Goal: Communication & Community: Answer question/provide support

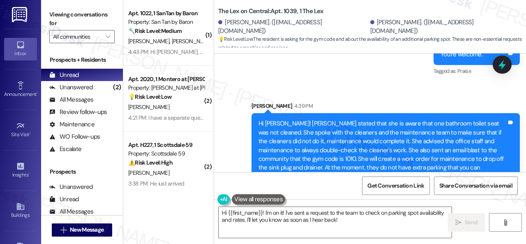
scroll to position [989, 0]
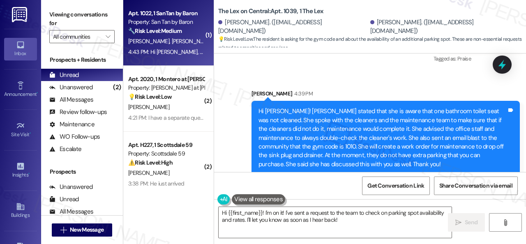
click at [178, 37] on div "[PERSON_NAME] [PERSON_NAME]" at bounding box center [166, 41] width 78 height 10
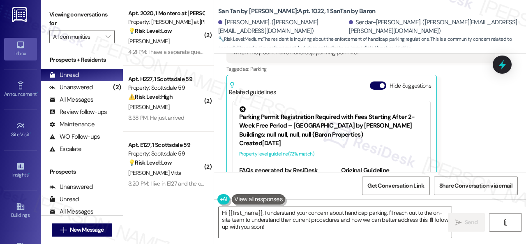
scroll to position [680, 0]
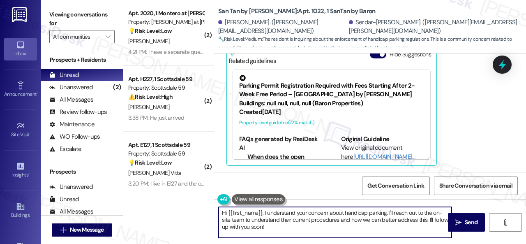
drag, startPoint x: 388, startPoint y: 213, endPoint x: 398, endPoint y: 238, distance: 26.9
click at [398, 238] on div "Hi {{first_name}}, I understand your concern about handicap parking. I'll reach…" at bounding box center [370, 230] width 312 height 62
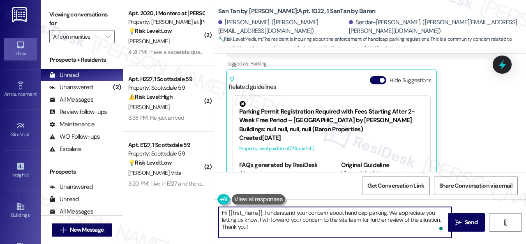
scroll to position [597, 0]
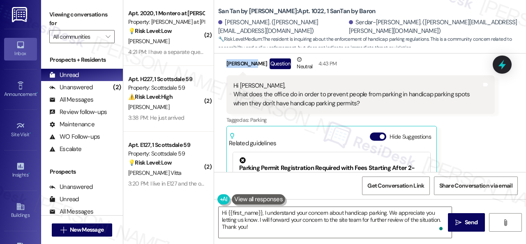
drag, startPoint x: 225, startPoint y: 62, endPoint x: 253, endPoint y: 65, distance: 28.4
click at [253, 65] on div "Received via SMS Alexandrea Alemdar Question Neutral 4:43 PM Hi Sarah, What doe…" at bounding box center [360, 151] width 281 height 205
copy div "Alexandrea"
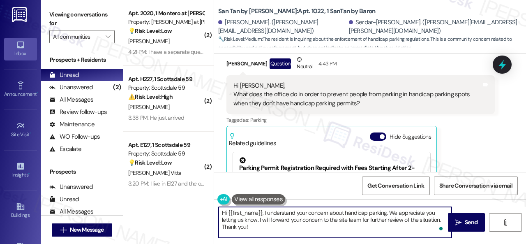
drag, startPoint x: 229, startPoint y: 212, endPoint x: 262, endPoint y: 213, distance: 33.3
click at [262, 213] on textarea "Hi {{first_name}}, I understand your concern about handicap parking. We appreci…" at bounding box center [335, 222] width 233 height 31
paste textarea "Alexandrea"
type textarea "Hi Alexandrea, I understand your concern about handicap parking. We appreciate …"
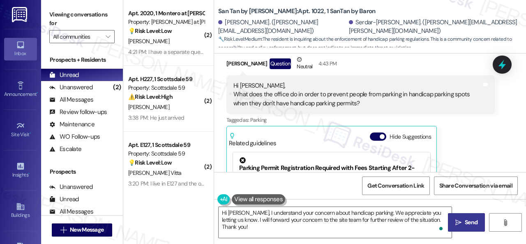
click at [467, 223] on span "Send" at bounding box center [471, 222] width 13 height 9
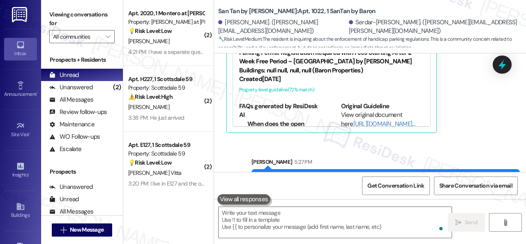
scroll to position [746, 0]
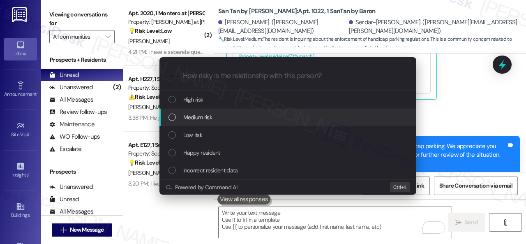
click at [460, 115] on div "Escalate Conversation How risky is the relationship with this person? Topics (e…" at bounding box center [263, 122] width 526 height 244
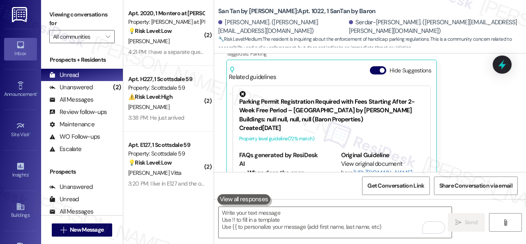
scroll to position [623, 0]
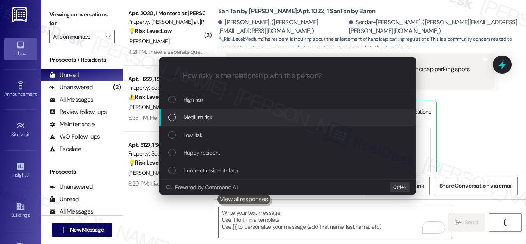
click at [192, 120] on span "Medium risk" at bounding box center [197, 117] width 29 height 9
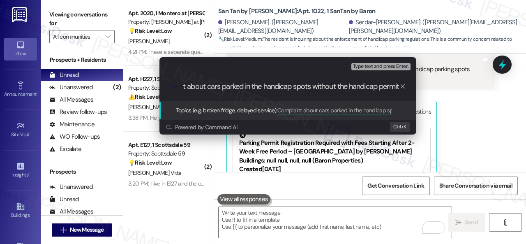
type input "Complaint about cars parked in the handicap spots without the handicap permit."
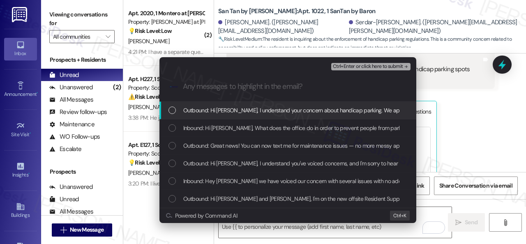
scroll to position [0, 0]
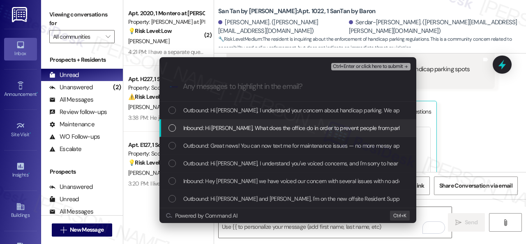
click at [204, 123] on span "Inbound: Hi Sarah, What does the office do in order to prevent people from park…" at bounding box center [386, 127] width 406 height 9
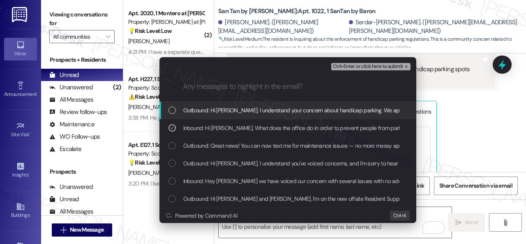
click at [353, 68] on span "Ctrl+Enter or click here to submit" at bounding box center [368, 67] width 70 height 6
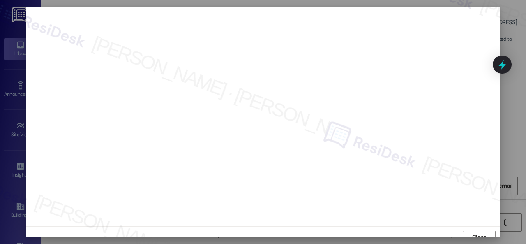
scroll to position [6, 0]
click at [489, 234] on button "Close" at bounding box center [479, 231] width 33 height 13
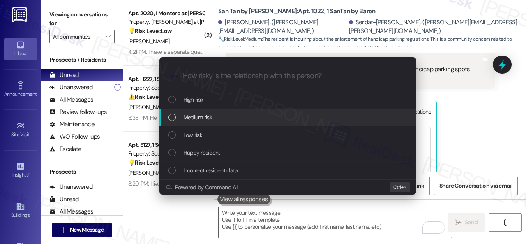
click at [194, 116] on span "Medium risk" at bounding box center [197, 117] width 29 height 9
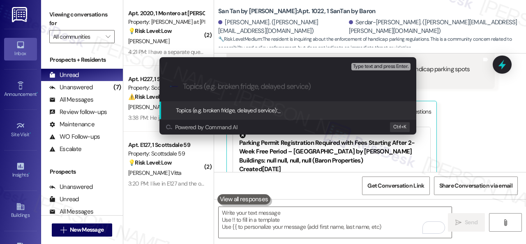
paste input "Complaint about cars parked in the handicap spots without the handicap permit."
type input "Complaint about cars parked in the handicap spots without the handicap permit."
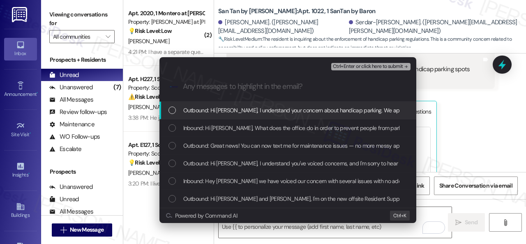
scroll to position [0, 0]
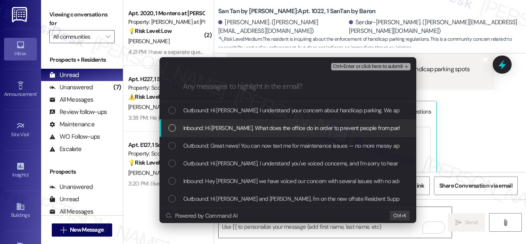
click at [191, 132] on span "Inbound: Hi Sarah, What does the office do in order to prevent people from park…" at bounding box center [386, 127] width 406 height 9
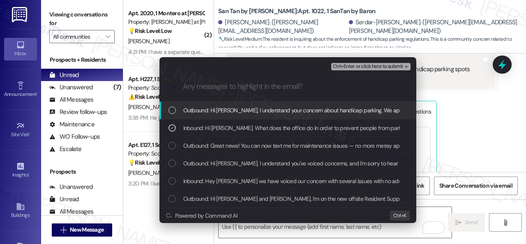
click at [358, 69] on span "Ctrl+Enter or click here to submit" at bounding box center [368, 67] width 70 height 6
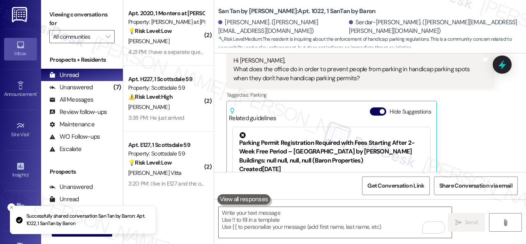
scroll to position [679, 0]
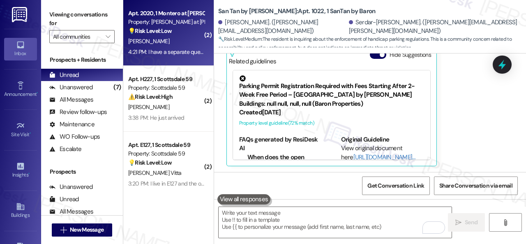
click at [177, 42] on div "L. Gray" at bounding box center [166, 41] width 78 height 10
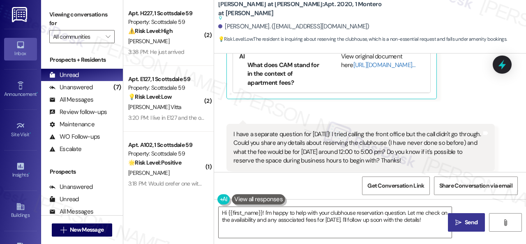
scroll to position [1647, 0]
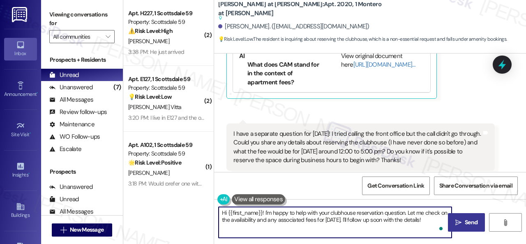
drag, startPoint x: 405, startPoint y: 213, endPoint x: 435, endPoint y: 218, distance: 31.4
click at [435, 218] on textarea "Hi {{first_name}}! I'm happy to help with your clubhouse reservation question. …" at bounding box center [335, 222] width 233 height 31
click at [429, 216] on textarea "Hi {{first_name}}! I'm happy to help with your clubhouse reservation question. …" at bounding box center [335, 222] width 233 height 31
drag, startPoint x: 408, startPoint y: 210, endPoint x: 437, endPoint y: 221, distance: 30.3
click at [437, 221] on textarea "Hi {{first_name}}! I'm happy to help with your clubhouse reservation question. …" at bounding box center [335, 222] width 233 height 31
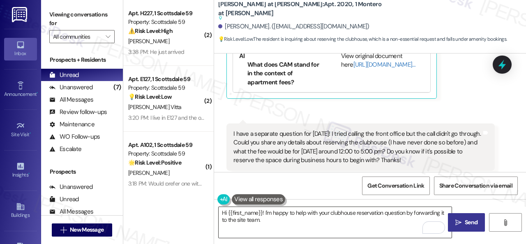
click at [391, 217] on textarea "Hi {{first_name}}! I'm happy to help with your clubhouse reservation question b…" at bounding box center [335, 222] width 233 height 31
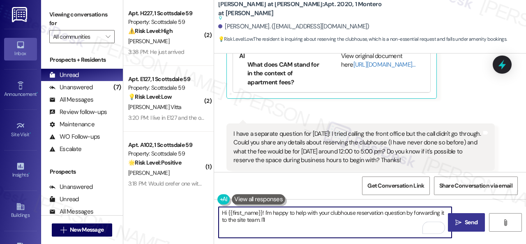
paste textarea "get back to you as soon as I receive a response. I appreciate your patience."
type textarea "Hi {{first_name}}! I'm happy to help with your clubhouse reservation question b…"
click at [465, 221] on span "Send" at bounding box center [471, 222] width 13 height 9
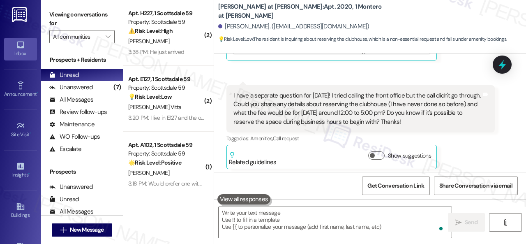
scroll to position [1590, 0]
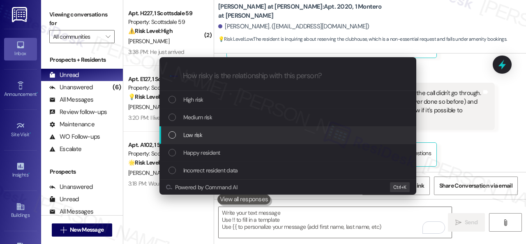
click at [193, 134] on span "Low risk" at bounding box center [192, 134] width 19 height 9
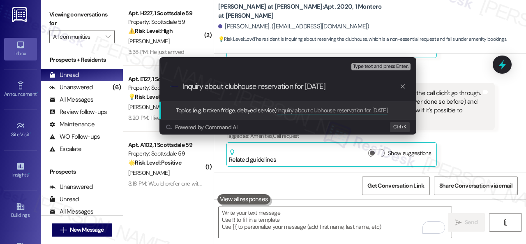
type input "Inquiry about clubhouse reservation for Oct. 25th."
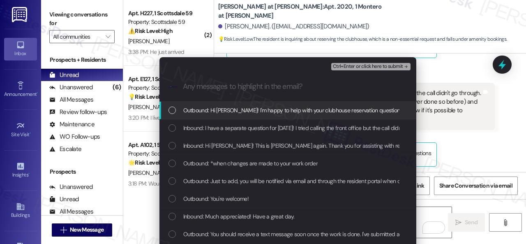
click at [361, 66] on span "Ctrl+Enter or click here to submit" at bounding box center [368, 67] width 70 height 6
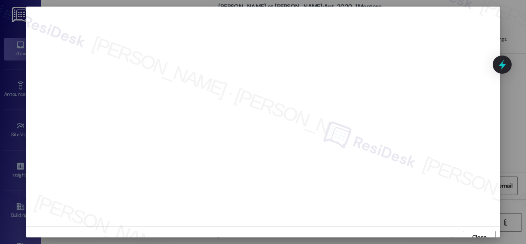
scroll to position [6, 0]
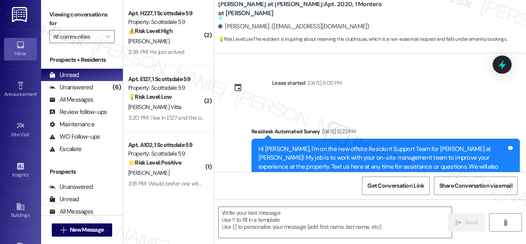
type textarea "Fetching suggested responses. Please feel free to read through the conversation…"
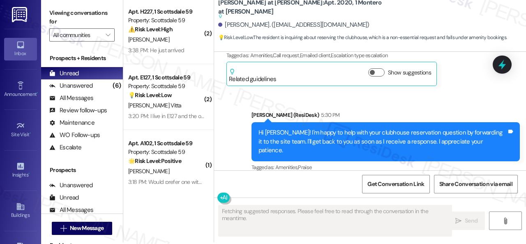
scroll to position [2, 0]
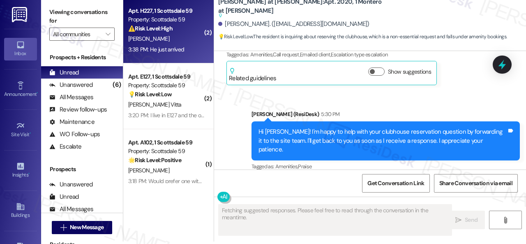
click at [174, 36] on div "K. Dubs" at bounding box center [166, 39] width 78 height 10
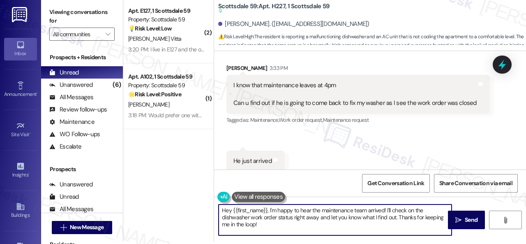
drag, startPoint x: 270, startPoint y: 225, endPoint x: 157, endPoint y: 197, distance: 117.1
click at [157, 174] on div "( 2 ) Apt. E127, 1 Scottsdale 59 Property: Scottsdale 59 💡 Risk Level: Low The …" at bounding box center [324, 120] width 403 height 244
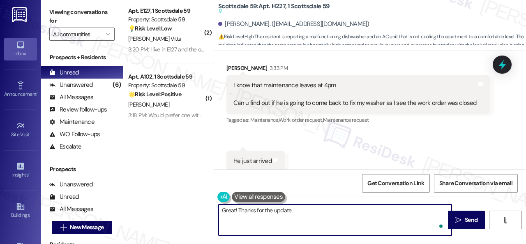
type textarea "Great! Thanks for the update!"
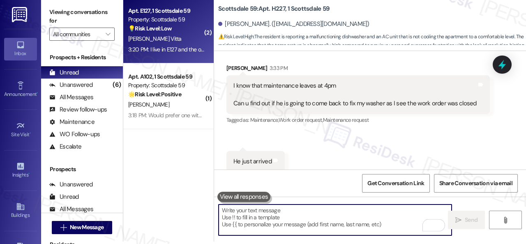
scroll to position [0, 0]
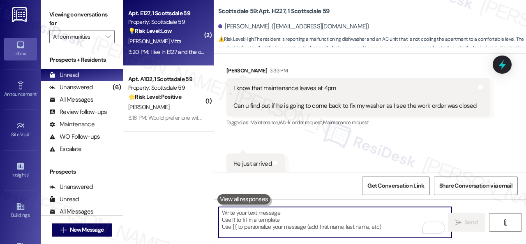
click at [192, 42] on div "[PERSON_NAME] Vitta" at bounding box center [166, 41] width 78 height 10
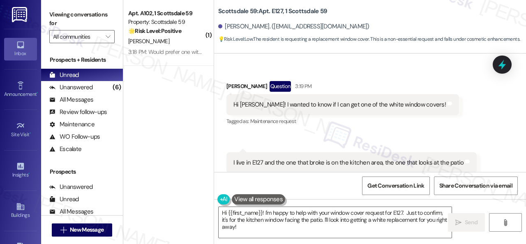
scroll to position [237, 0]
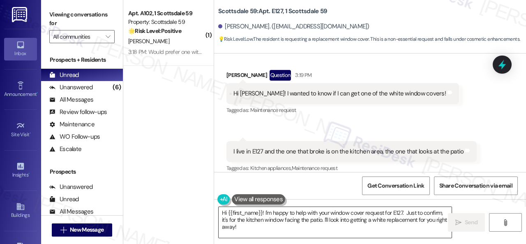
click at [397, 219] on textarea "Hi {{first_name}}! I'm happy to help with your window cover request for E127. J…" at bounding box center [335, 222] width 233 height 31
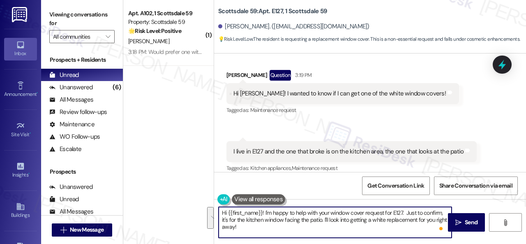
drag, startPoint x: 384, startPoint y: 213, endPoint x: 393, endPoint y: 225, distance: 14.3
click at [393, 225] on textarea "Hi {{first_name}}! I'm happy to help with your window cover request for E127. J…" at bounding box center [335, 222] width 233 height 31
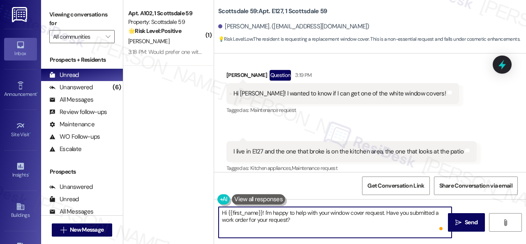
paste textarea "If so, may I have the work order number so I can follow up with the site team? …"
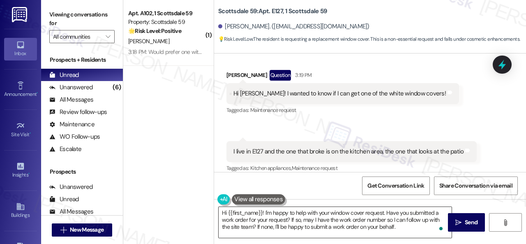
click at [410, 224] on textarea "Hi {{first_name}}! I'm happy to help with your window cover request. Have you s…" at bounding box center [335, 222] width 233 height 31
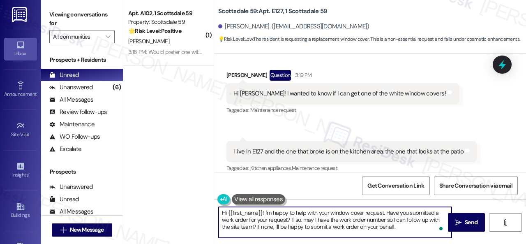
paste textarea "Please provide as much detail as possible and include photos if available. Also…"
drag, startPoint x: 432, startPoint y: 212, endPoint x: 350, endPoint y: 220, distance: 82.3
click at [350, 220] on textarea "Hi {{first_name}}! I'm happy to help with your window cover request. Have you s…" at bounding box center [335, 222] width 233 height 31
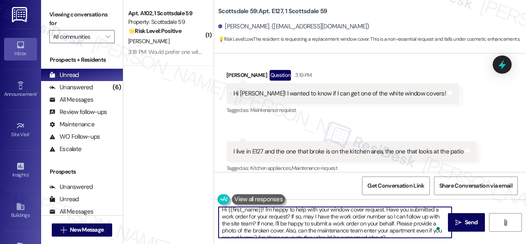
scroll to position [0, 0]
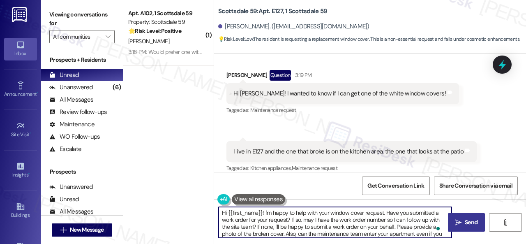
type textarea "Hi {{first_name}}! I'm happy to help with your window cover request. Have you s…"
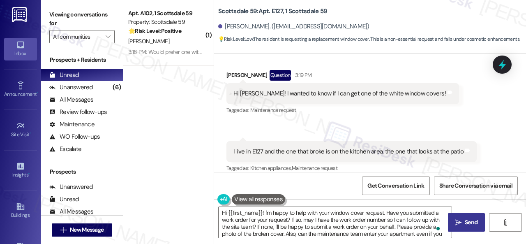
click at [471, 221] on span "Send" at bounding box center [471, 222] width 13 height 9
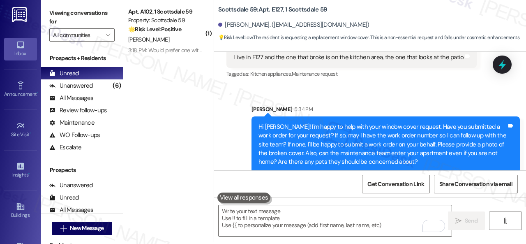
scroll to position [2, 0]
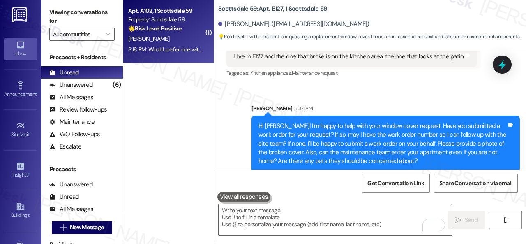
click at [180, 47] on div "3:18 PM: Would prefer one with a patio and away from traffic? Besides that all …" at bounding box center [227, 49] width 199 height 7
type textarea "Fetching suggested responses. Please feel free to read through the conversation…"
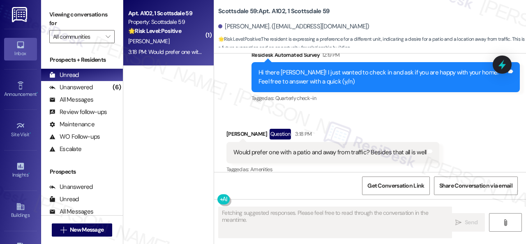
scroll to position [353, 0]
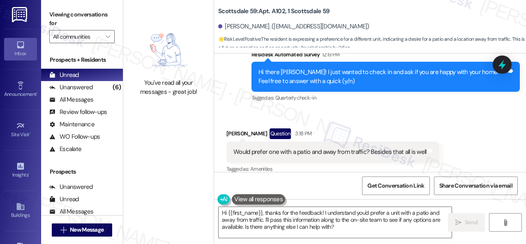
click at [229, 96] on div "Survey, sent via SMS Residesk Automated Survey 12:19 PM Hi there Alan! I just w…" at bounding box center [370, 71] width 312 height 78
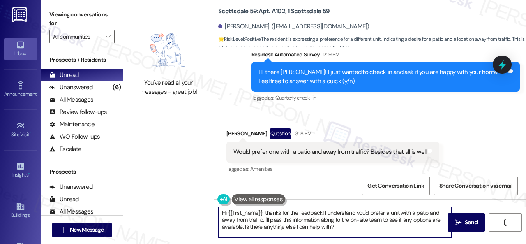
drag, startPoint x: 347, startPoint y: 228, endPoint x: 184, endPoint y: 188, distance: 167.3
click at [184, 188] on div "You've read all your messages - great job! Scottsdale 59: Apt. A102, 1 Scottsda…" at bounding box center [324, 122] width 403 height 244
paste textarea "Thanks for your feedback. We appreciate it. Enjoy your day!"
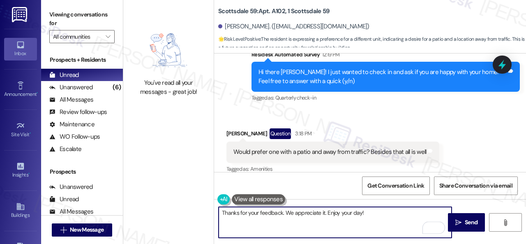
click at [280, 213] on textarea "Thanks for your feedback. We appreciate it. Enjoy your day!" at bounding box center [335, 222] width 233 height 31
click at [282, 215] on textarea "Thanks for your feedback. We appreciate it. Enjoy your day!" at bounding box center [335, 222] width 233 height 31
type textarea "Thanks for your feedback, Alan. We appreciate it. Enjoy your day!"
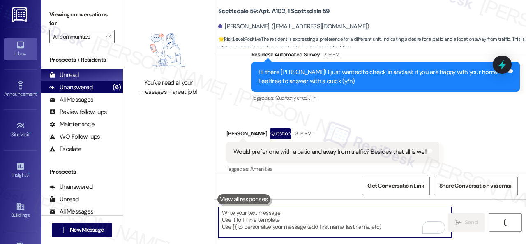
click at [69, 89] on div "Unanswered" at bounding box center [71, 87] width 44 height 9
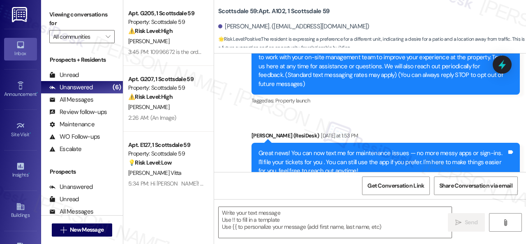
type textarea "Fetching suggested responses. Please feel free to read through the conversation…"
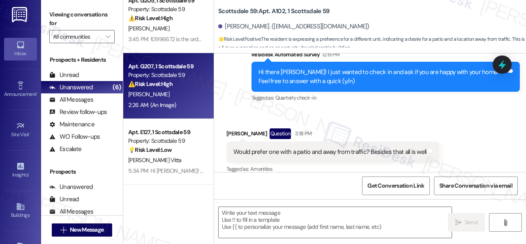
scroll to position [0, 0]
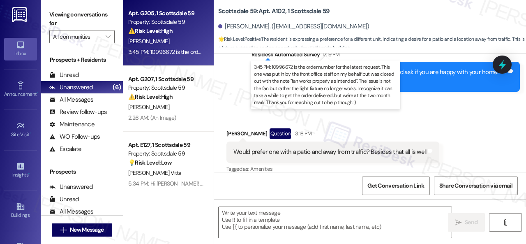
click at [185, 44] on div "T. Fergus" at bounding box center [166, 41] width 78 height 10
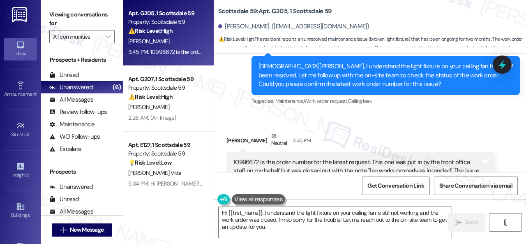
scroll to position [680, 0]
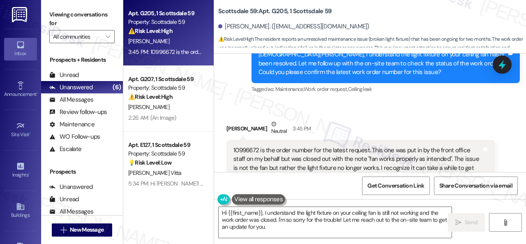
click at [243, 146] on div "10996672 is the order number for the latest request. This one was put in by the…" at bounding box center [358, 172] width 248 height 53
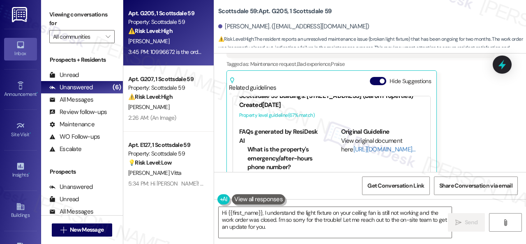
scroll to position [845, 0]
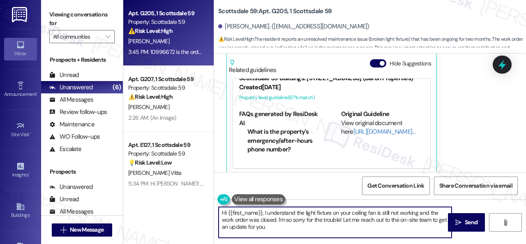
drag, startPoint x: 278, startPoint y: 230, endPoint x: 195, endPoint y: 207, distance: 85.4
click at [195, 207] on div "Apt. G205, 1 Scottsdale 59 Property: Scottsdale 59 ⚠️ Risk Level: High The resi…" at bounding box center [324, 122] width 403 height 244
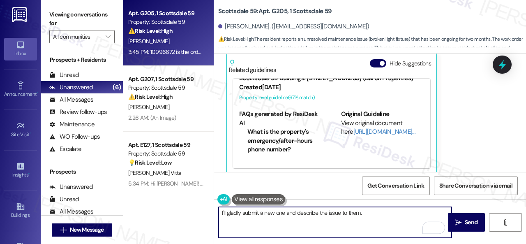
click at [371, 213] on textarea "I'll gladly submit a new one and describe the issue to them." at bounding box center [335, 222] width 233 height 31
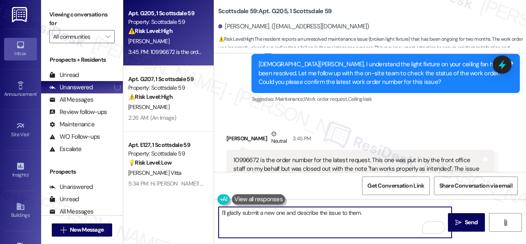
scroll to position [721, 0]
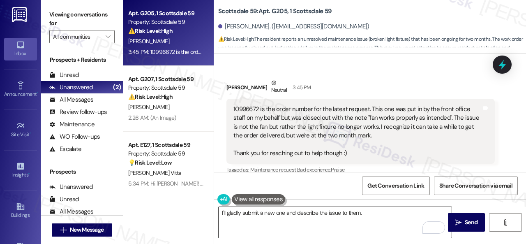
click at [396, 221] on textarea "I'll gladly submit a new one and describe the issue to them." at bounding box center [335, 222] width 233 height 31
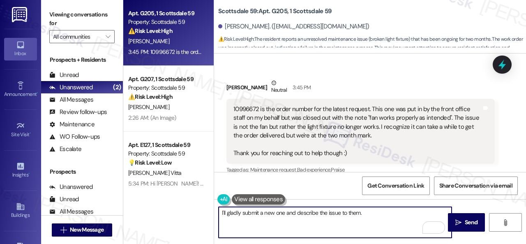
paste textarea "Can the maintenance team enter your apartment even if you are not home? Are the…"
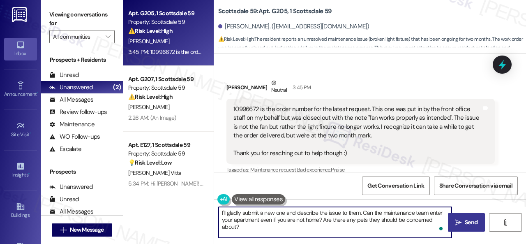
type textarea "I'll gladly submit a new one and describe the issue to them. Can the maintenanc…"
click at [463, 222] on span "Send" at bounding box center [471, 222] width 16 height 9
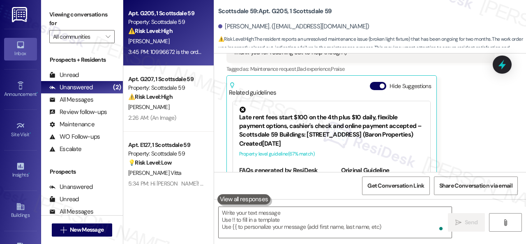
scroll to position [844, 0]
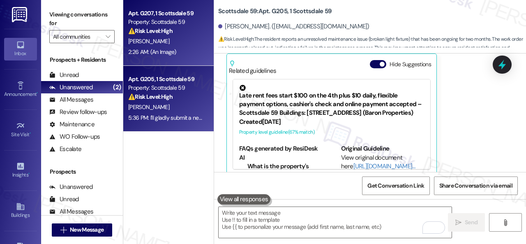
click at [194, 46] on div "V. Abdelnour" at bounding box center [166, 41] width 78 height 10
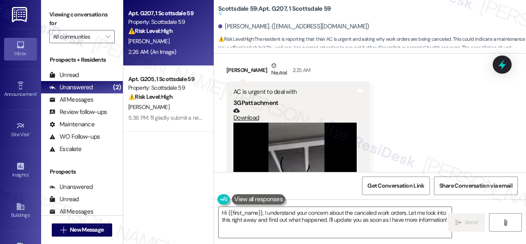
scroll to position [1489, 0]
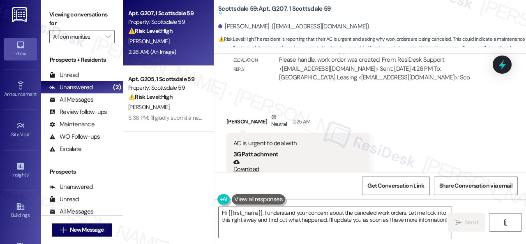
click at [274, 9] on b "Scottsdale 59: Apt. G207, 1 Scottsdale 59 Suggested actions and notes available…" at bounding box center [274, 12] width 113 height 14
copy b "G207"
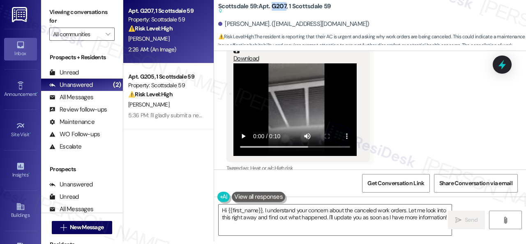
scroll to position [1653, 0]
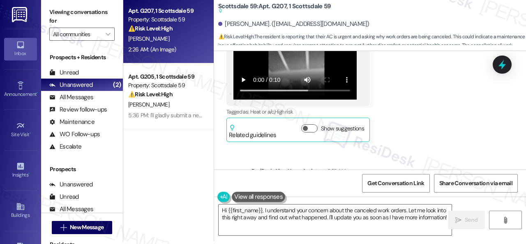
click at [408, 90] on div "Received via SMS Vladimir Abdelnour Neutral 2:25 AM AC is urgent to deal with 3…" at bounding box center [370, 37] width 312 height 221
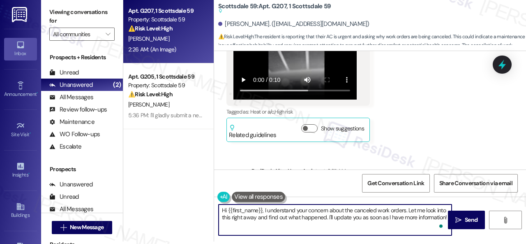
drag, startPoint x: 267, startPoint y: 208, endPoint x: 484, endPoint y: 225, distance: 218.1
click at [484, 225] on div "Hi {{first_name}}, I understand your concern about the canceled work orders. Le…" at bounding box center [370, 228] width 312 height 62
click at [315, 211] on textarea "Hi {{first_name}}, I'm still waiting for a resonse from the site team on why th…" at bounding box center [335, 219] width 233 height 31
click at [412, 218] on textarea "Hi {{first_name}}, I'm still waiting for a response from the site team on why t…" at bounding box center [335, 219] width 233 height 31
type textarea "Hi {{first_name}}, I'm still waiting for a response from the site team on why t…"
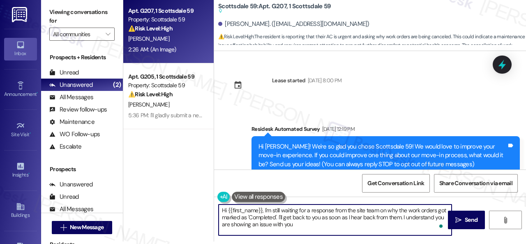
scroll to position [42, 0]
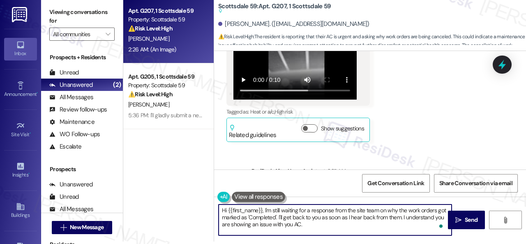
click at [293, 226] on textarea "Hi {{first_name}}, I'm still waiting for a response from the site team on why t…" at bounding box center [335, 219] width 233 height 31
click at [305, 222] on textarea "Hi {{first_name}}, I'm still waiting for a response from the site team on why t…" at bounding box center [335, 219] width 233 height 31
click at [243, 222] on textarea "Hi {{first_name}}, I'm still waiting for a response from the site team on why t…" at bounding box center [335, 219] width 233 height 31
click at [317, 222] on textarea "Hi {{first_name}}, I'm still waiting for a response from the site team on why t…" at bounding box center [335, 219] width 233 height 31
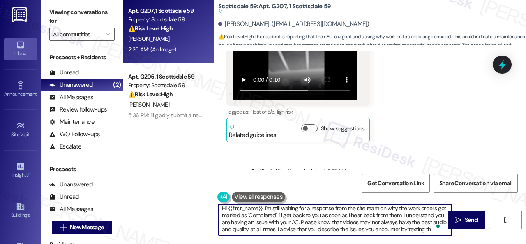
scroll to position [7, 0]
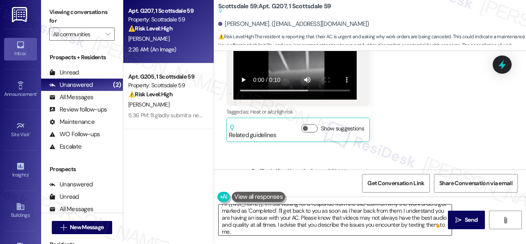
click at [403, 229] on textarea "Hi {{first_name}}, I'm still waiting for a response from the site team on why t…" at bounding box center [335, 219] width 233 height 31
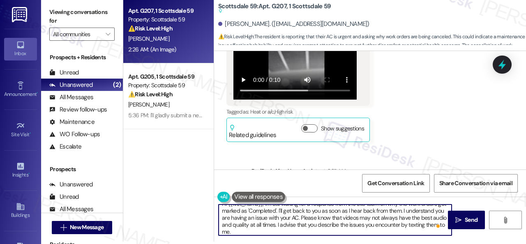
paste textarea "Please provide as much detail as possible"
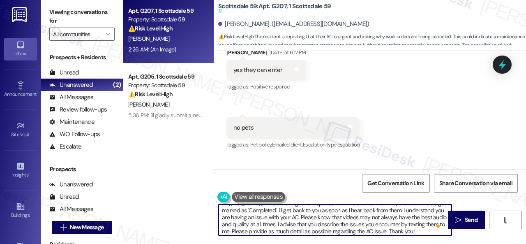
scroll to position [0, 0]
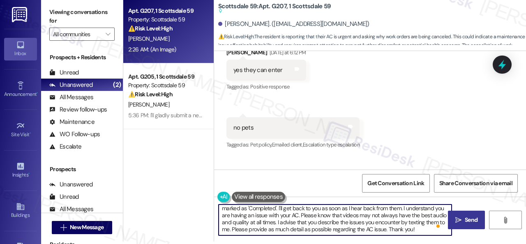
type textarea "Hi {{first_name}}, I'm still waiting for a response from the site team on why t…"
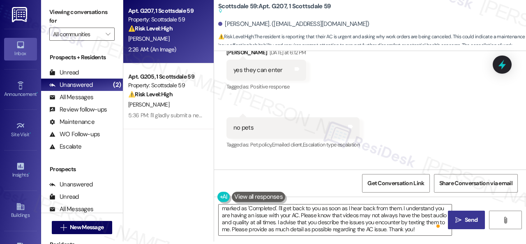
click at [465, 220] on span "Send" at bounding box center [471, 219] width 13 height 9
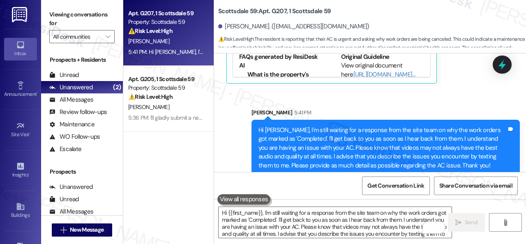
scroll to position [2215, 0]
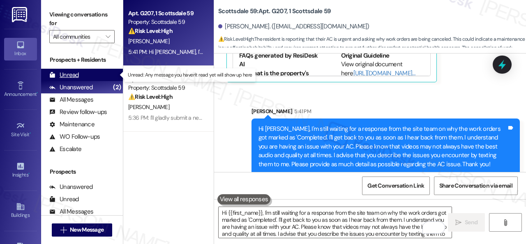
click at [77, 74] on div "Unread" at bounding box center [64, 75] width 30 height 9
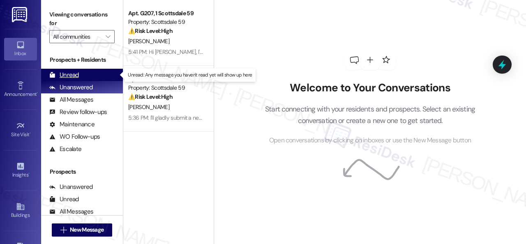
click at [68, 76] on div "Unread" at bounding box center [64, 75] width 30 height 9
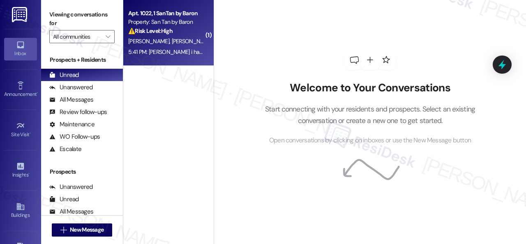
click at [197, 36] on div "A. Alemdar S. Alemdar" at bounding box center [166, 41] width 78 height 10
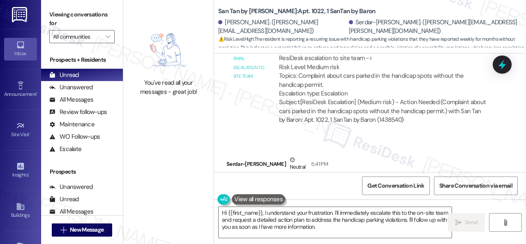
scroll to position [864, 0]
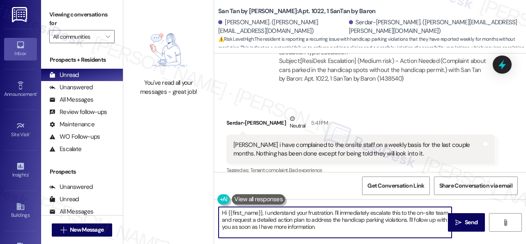
drag, startPoint x: 264, startPoint y: 213, endPoint x: 184, endPoint y: 211, distance: 79.8
click at [184, 211] on div "You've read all your messages - great job! San Tan by Baron: Apt. 1022, 1 SanTa…" at bounding box center [324, 122] width 403 height 244
drag, startPoint x: 291, startPoint y: 212, endPoint x: 308, endPoint y: 234, distance: 27.5
click at [315, 239] on div "I understand your frustration. I'll immediately escalate this to the on-site te…" at bounding box center [370, 230] width 312 height 62
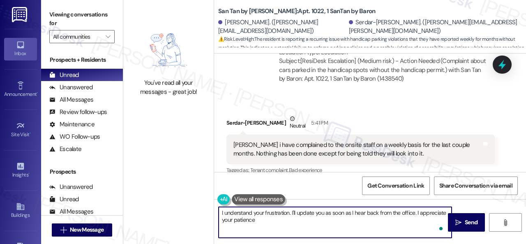
type textarea "I understand your frustration. I'll update you as soon as I hear back from the …"
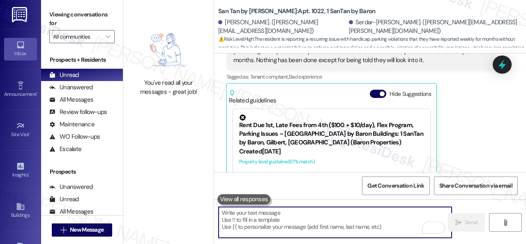
scroll to position [988, 0]
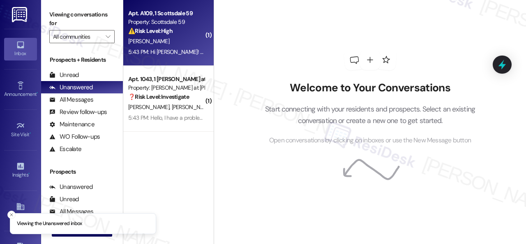
click at [190, 42] on div "[PERSON_NAME]" at bounding box center [166, 41] width 78 height 10
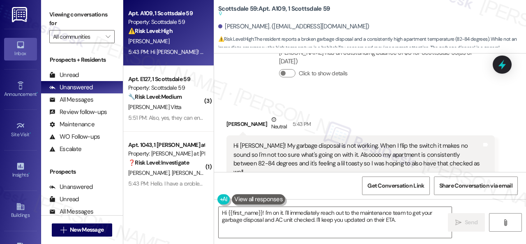
scroll to position [519, 0]
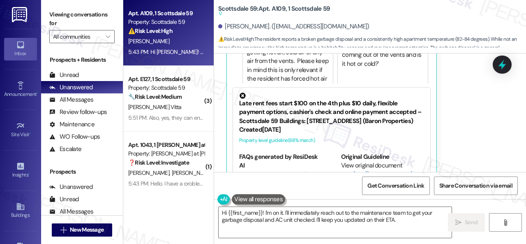
click at [468, 102] on div "Kaela Kostun Neutral 5:43 PM Hi Sarah! My garbage disposal is not working. When…" at bounding box center [361, 33] width 268 height 299
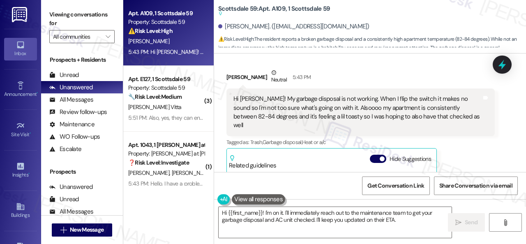
scroll to position [354, 0]
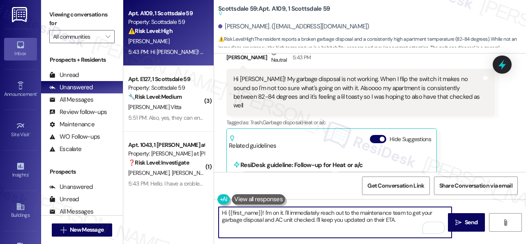
drag, startPoint x: 273, startPoint y: 212, endPoint x: 421, endPoint y: 213, distance: 148.0
click at [421, 213] on textarea "Hi {{first_name}}! I'm on it. I'll immediately reach out to the maintenance tea…" at bounding box center [335, 222] width 233 height 31
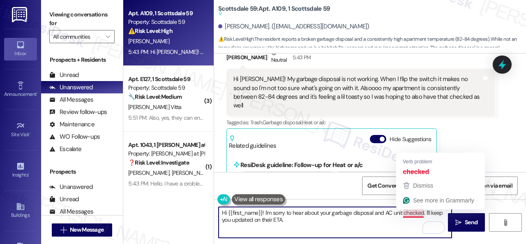
drag, startPoint x: 404, startPoint y: 213, endPoint x: 423, endPoint y: 214, distance: 19.4
click at [423, 214] on textarea "Hi {{first_name}}! I'm sorry to hear about your garbage disposal and AC unit ch…" at bounding box center [335, 222] width 233 height 31
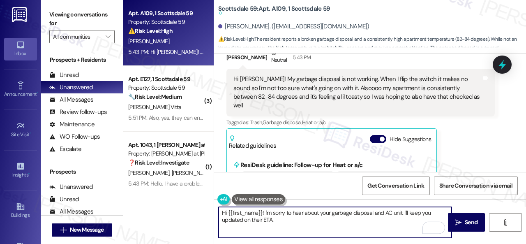
click at [404, 214] on textarea "Hi {{first_name}}! I'm sorry to hear about your garbage disposal and AC unit. I…" at bounding box center [335, 222] width 233 height 31
drag, startPoint x: 267, startPoint y: 220, endPoint x: 358, endPoint y: 220, distance: 90.5
click at [358, 220] on textarea "Hi {{first_name}}! I'm sorry to hear about your garbage disposal and AC unit. W…" at bounding box center [335, 222] width 233 height 31
paste textarea "Are there already work orders for the issues? If so, may I have the work order …"
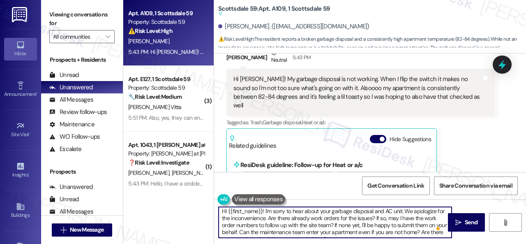
scroll to position [0, 0]
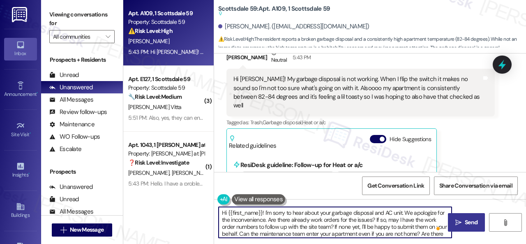
type textarea "Hi {{first_name}}! I'm sorry to hear about your garbage disposal and AC unit. W…"
click at [466, 224] on span "Send" at bounding box center [471, 222] width 13 height 9
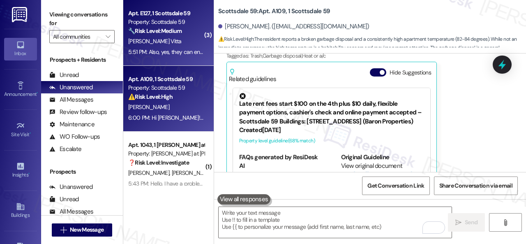
click at [181, 42] on div "J. Gomez Vitta" at bounding box center [166, 41] width 78 height 10
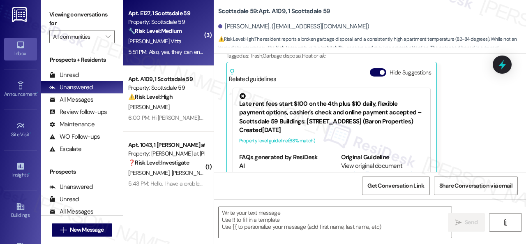
type textarea "Fetching suggested responses. Please feel free to read through the conversation…"
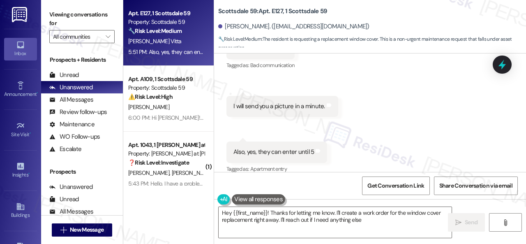
type textarea "Hey {{first_name}}! Thanks for letting me know. I'll create a work order for th…"
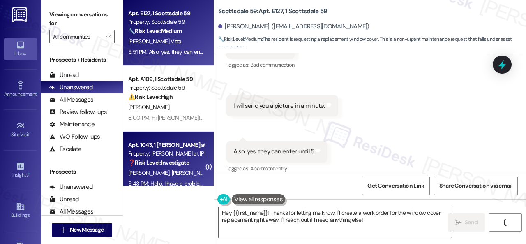
click at [188, 175] on div "S. Limpias S. Badoni" at bounding box center [166, 173] width 78 height 10
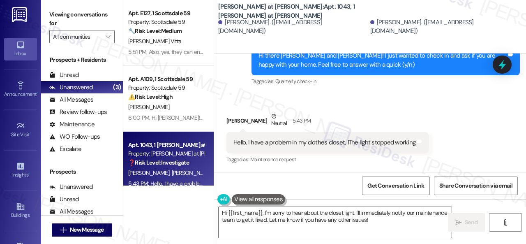
click at [413, 104] on div "Received via SMS Sarah Badoni Neutral 5:43 PM Hello, I have a problem in my clo…" at bounding box center [370, 132] width 312 height 78
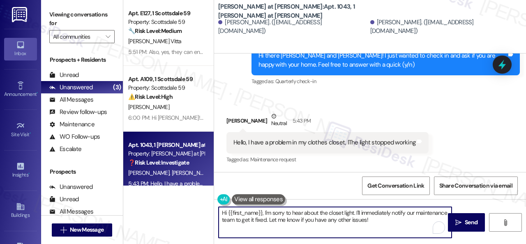
drag, startPoint x: 319, startPoint y: 213, endPoint x: 329, endPoint y: 213, distance: 9.1
click at [329, 213] on textarea "Hi {{first_name}}, I'm sorry to hear about the closet light. I'll immediately n…" at bounding box center [335, 222] width 233 height 31
click at [328, 213] on textarea "Hi {{first_name}}, I'm sorry to hear about the closet light. I'll immediately n…" at bounding box center [335, 222] width 233 height 31
drag, startPoint x: 304, startPoint y: 212, endPoint x: 326, endPoint y: 212, distance: 21.8
click at [326, 212] on textarea "Hi {{first_name}}, I'm sorry to hear about the closet light. I'll immediately n…" at bounding box center [335, 222] width 233 height 31
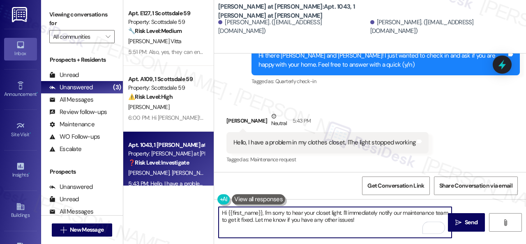
click at [340, 213] on textarea "Hi {{first_name}}, I'm sorry to hear your closet light. I'll immediately notify…" at bounding box center [335, 222] width 233 height 31
drag, startPoint x: 357, startPoint y: 212, endPoint x: 401, endPoint y: 219, distance: 44.1
click at [401, 219] on textarea "Hi {{first_name}}, I'm sorry to hear your closet light is out. I'll immediately…" at bounding box center [335, 222] width 233 height 31
paste textarea "Is there already a work order for the issue? If so, may I have the work order n…"
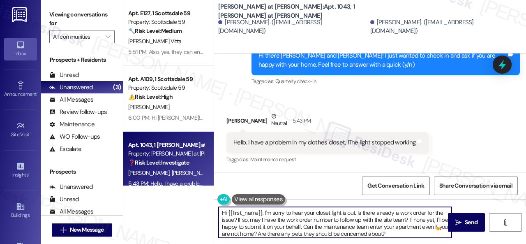
drag, startPoint x: 227, startPoint y: 208, endPoint x: 262, endPoint y: 211, distance: 35.1
click at [262, 211] on textarea "Hi {{first_name}}, I'm sorry to hear your closet light is out. Is there already…" at bounding box center [335, 222] width 233 height 31
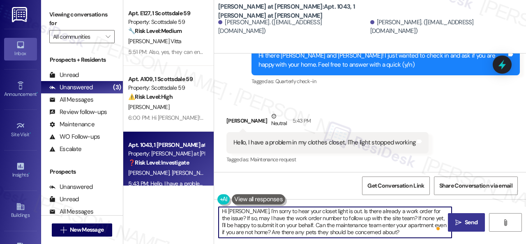
type textarea "Hi [PERSON_NAME], I'm sorry to hear your closet light is out. Is there already …"
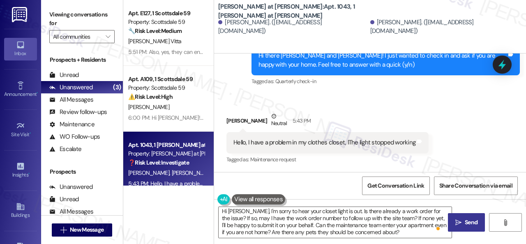
click at [457, 221] on icon "" at bounding box center [459, 222] width 6 height 7
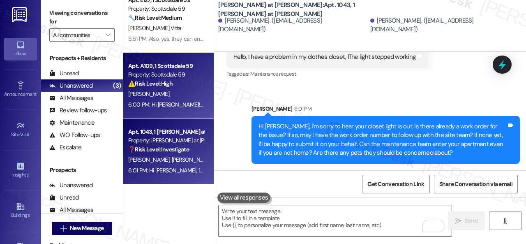
scroll to position [2, 0]
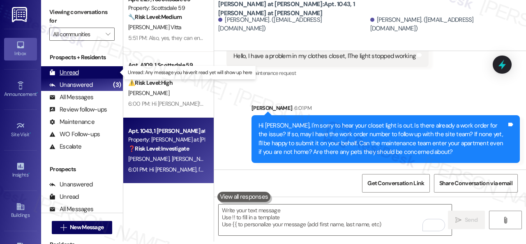
click at [78, 72] on div "Unread (0)" at bounding box center [82, 72] width 82 height 12
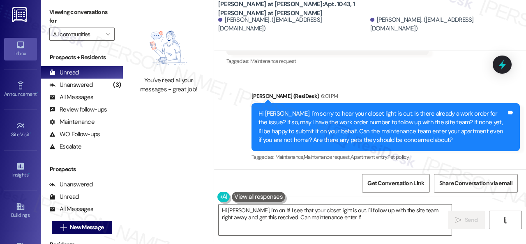
type textarea "Hi Sarah, I'm on it! I see that your closet light is out. I'll follow up with t…"
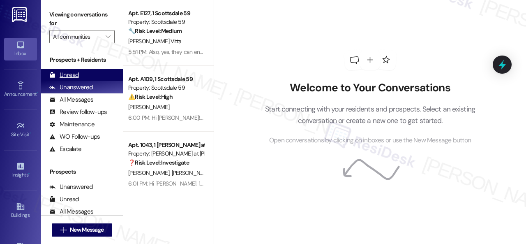
click at [70, 73] on div "Unread" at bounding box center [64, 75] width 30 height 9
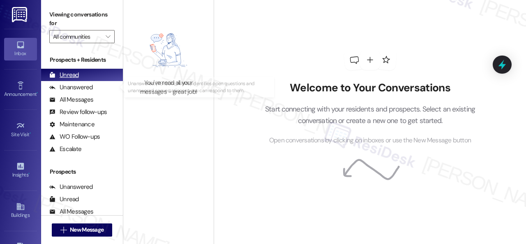
click at [77, 88] on div "Unanswered" at bounding box center [71, 87] width 44 height 9
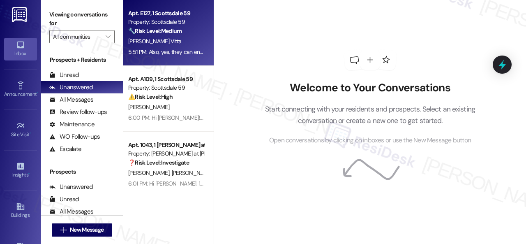
click at [191, 41] on div "[PERSON_NAME] Vitta" at bounding box center [166, 41] width 78 height 10
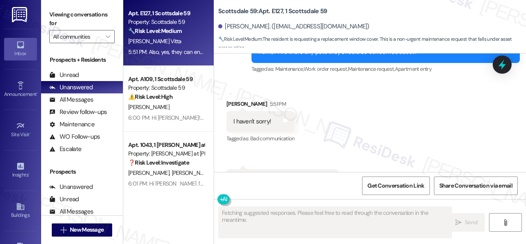
scroll to position [514, 0]
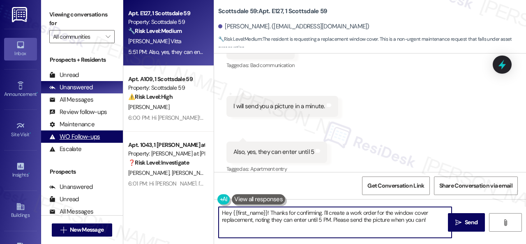
drag, startPoint x: 421, startPoint y: 215, endPoint x: 117, endPoint y: 138, distance: 313.7
click at [144, 141] on div "Apt. E127, 1 Scottsdale 59 Property: Scottsdale 59 🔧 Risk Level: Medium The res…" at bounding box center [324, 122] width 403 height 244
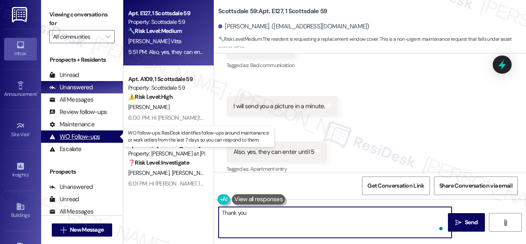
type textarea "Thank you."
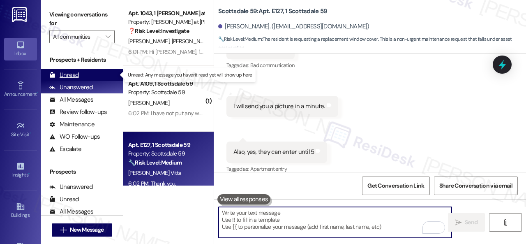
click at [74, 77] on div "Unread" at bounding box center [64, 75] width 30 height 9
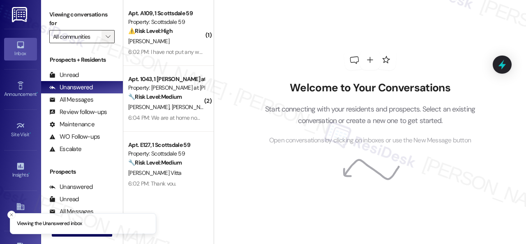
click at [111, 38] on span "" at bounding box center [108, 36] width 8 height 13
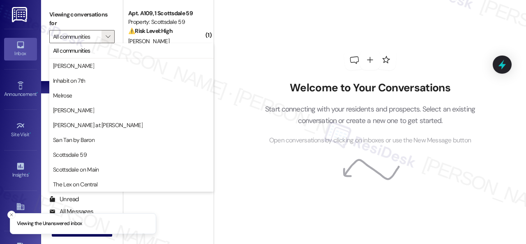
click at [258, 29] on div "Welcome to Your Conversations Start connecting with your residents and prospect…" at bounding box center [370, 97] width 247 height 195
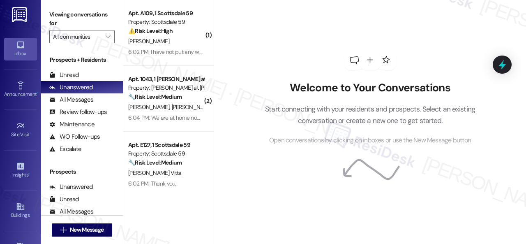
scroll to position [12, 0]
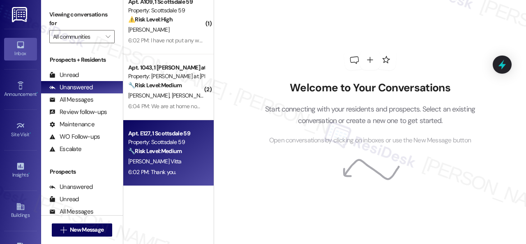
click at [169, 171] on div "6:02 PM: Thank you. 6:02 PM: Thank you." at bounding box center [152, 171] width 48 height 7
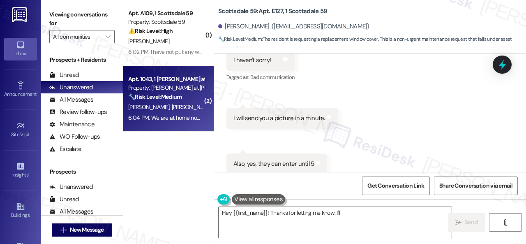
scroll to position [502, 0]
type textarea "Hey {{first_name}}! Thanks for letting me know. I'll create a work order"
click at [199, 107] on div "[PERSON_NAME] [PERSON_NAME]" at bounding box center [166, 107] width 78 height 10
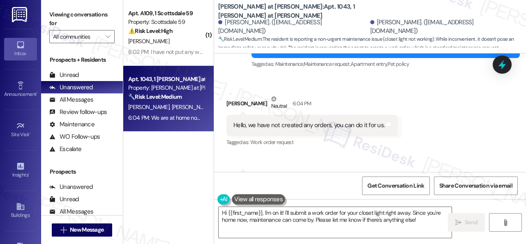
scroll to position [601, 0]
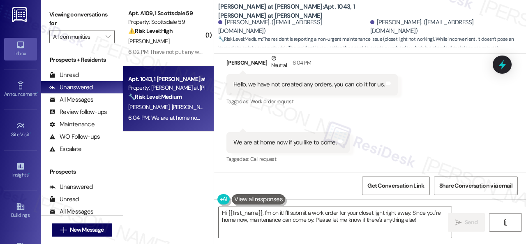
click at [427, 111] on div "Received via SMS [PERSON_NAME] Neutral 6:04 PM Hello, we have not created any o…" at bounding box center [370, 103] width 312 height 136
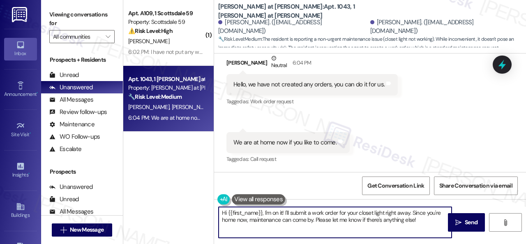
drag, startPoint x: 429, startPoint y: 221, endPoint x: 213, endPoint y: 197, distance: 218.0
click at [187, 191] on div "( 1 ) Apt. A109, 1 Scottsdale 59 Property: Scottsdale 59 ⚠️ Risk Level: High Th…" at bounding box center [324, 122] width 403 height 244
paste textarea "I apologize if I cannot confirm when the maintenance team will visit your apart…"
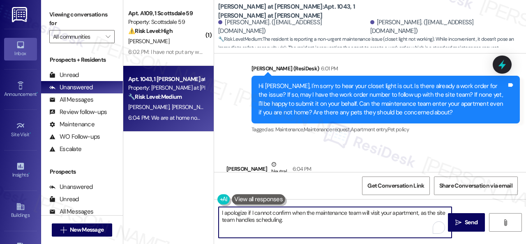
scroll to position [478, 0]
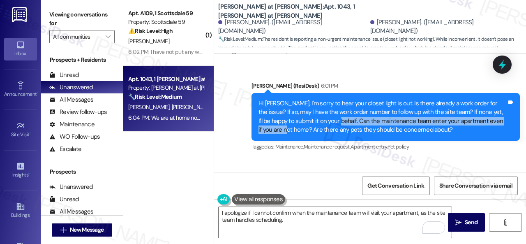
drag, startPoint x: 327, startPoint y: 121, endPoint x: 285, endPoint y: 130, distance: 43.6
click at [285, 130] on div "Hi [PERSON_NAME], I'm sorry to hear your closet light is out. Is there already …" at bounding box center [383, 116] width 248 height 35
copy div "Can the maintenance team enter your apartment even if you are not home?"
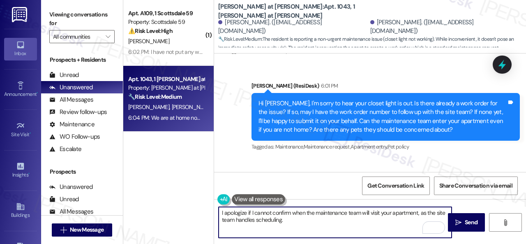
click at [303, 222] on textarea "I apologize if I cannot confirm when the maintenance team will visit your apart…" at bounding box center [335, 222] width 233 height 31
paste textarea "Can the maintenance team enter your apartment even if you are not home?"
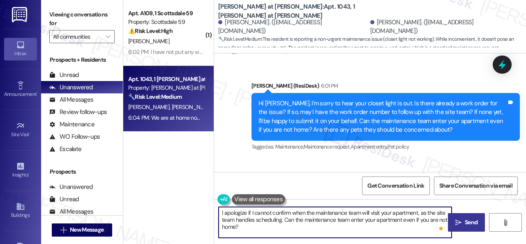
type textarea "I apologize if I cannot confirm when the maintenance team will visit your apart…"
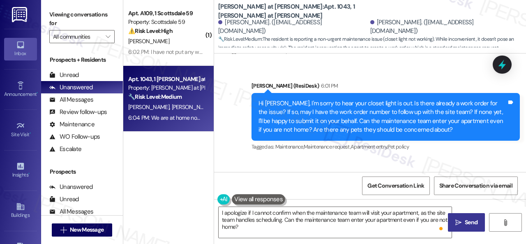
click at [466, 221] on span "Send" at bounding box center [471, 222] width 13 height 9
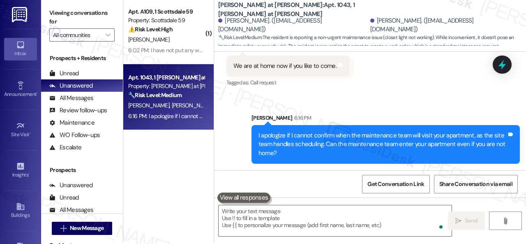
scroll to position [2, 0]
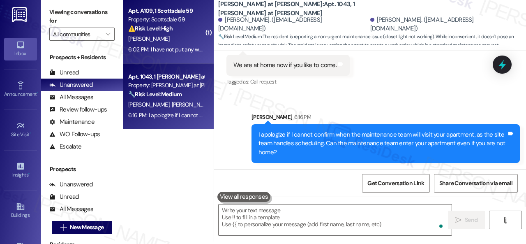
click at [175, 41] on div "[PERSON_NAME]" at bounding box center [166, 39] width 78 height 10
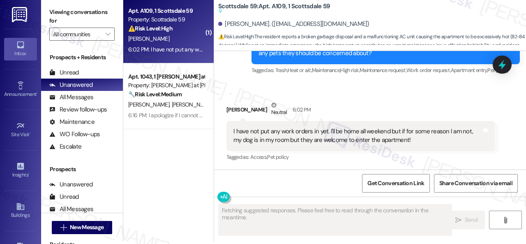
scroll to position [0, 0]
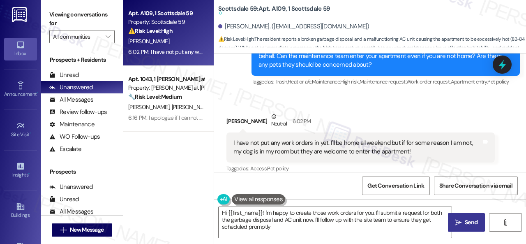
type textarea "Hi {{first_name}}! I'm happy to create those work orders for you. I'll submit a…"
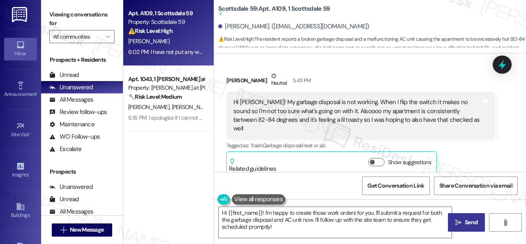
scroll to position [319, 0]
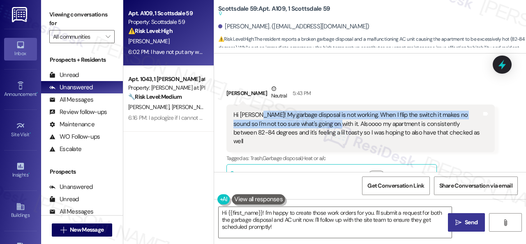
drag, startPoint x: 257, startPoint y: 106, endPoint x: 322, endPoint y: 115, distance: 65.5
click at [322, 115] on div "Hi [PERSON_NAME]! My garbage disposal is not working. When I flip the switch it…" at bounding box center [358, 128] width 248 height 35
copy div "My garbage disposal is not working. When I flip the switch it makes no sound so…"
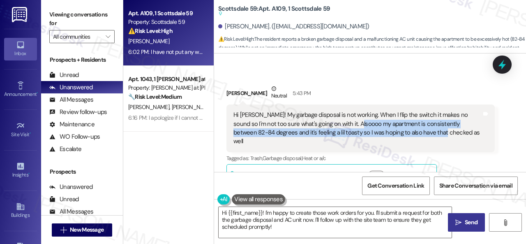
drag, startPoint x: 350, startPoint y: 116, endPoint x: 426, endPoint y: 123, distance: 76.0
click at [426, 123] on div "Hi [PERSON_NAME]! My garbage disposal is not working. When I flip the switch it…" at bounding box center [358, 128] width 248 height 35
copy div "y apartment is consistently between 82-84 degrees and it's feeling a lil toasty…"
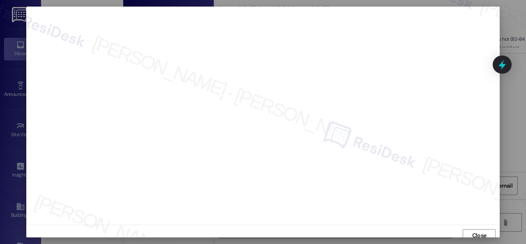
scroll to position [0, 0]
click at [474, 235] on span "Close" at bounding box center [479, 237] width 14 height 9
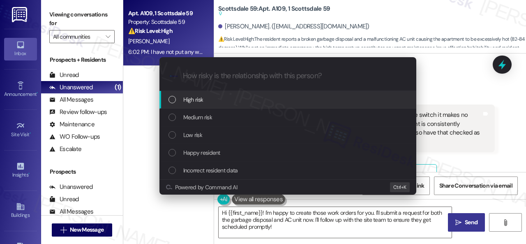
click at [434, 79] on div "Escalate Conversation How risky is the relationship with this person? Topics (e…" at bounding box center [263, 122] width 526 height 244
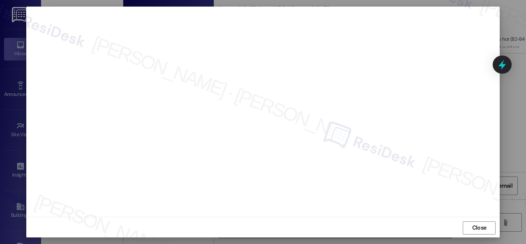
scroll to position [10, 0]
click at [479, 231] on span "Close" at bounding box center [479, 226] width 14 height 9
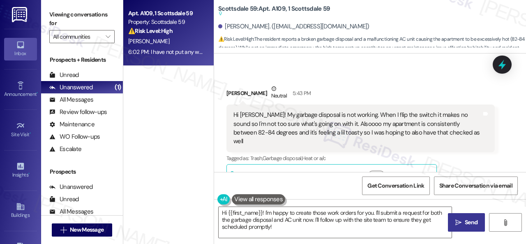
click at [346, 78] on div "Received via SMS [PERSON_NAME] Neutral 5:43 PM Hi [PERSON_NAME]! My garbage dis…" at bounding box center [360, 136] width 281 height 116
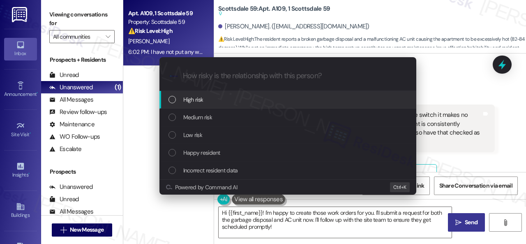
click at [192, 103] on span "High risk" at bounding box center [193, 99] width 20 height 9
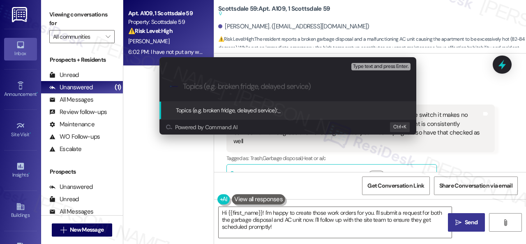
paste input "New work order/s submitted - Garbage disposal and AC issues"
type input "New work order/s submitted - Garbage disposal and AC issues"
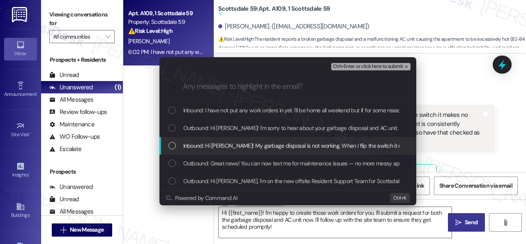
click at [206, 145] on span "Inbound: Hi [PERSON_NAME]! My garbage disposal is not working. When I flip the …" at bounding box center [525, 145] width 684 height 9
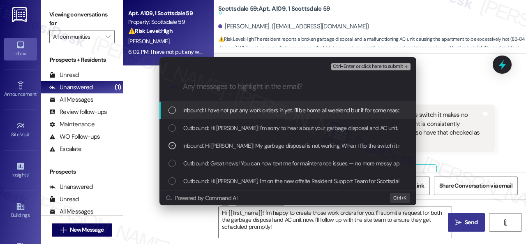
click at [352, 65] on span "Ctrl+Enter or click here to submit" at bounding box center [368, 67] width 70 height 6
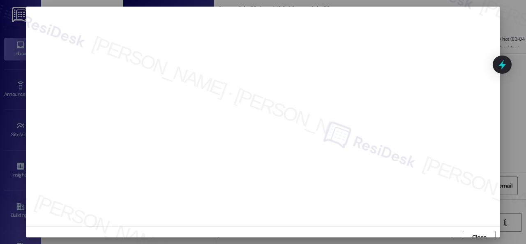
scroll to position [6, 0]
click at [472, 230] on span "Close" at bounding box center [479, 231] width 14 height 9
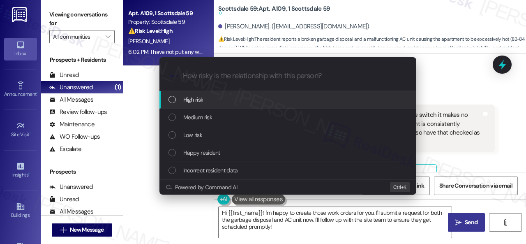
click at [200, 104] on span "High risk" at bounding box center [193, 99] width 20 height 9
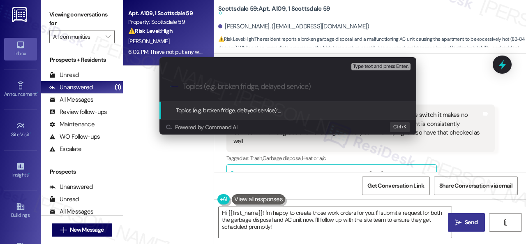
paste input "New work order/s submitted - Garbage disposal and AC issues"
type input "New work order/s submitted - Garbage disposal and AC issues"
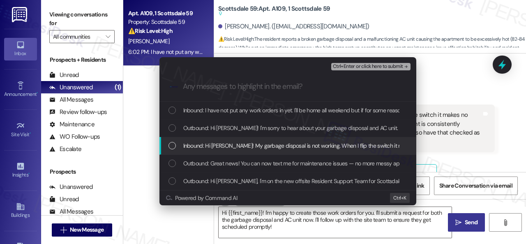
click at [238, 144] on span "Inbound: Hi [PERSON_NAME]! My garbage disposal is not working. When I flip the …" at bounding box center [525, 145] width 684 height 9
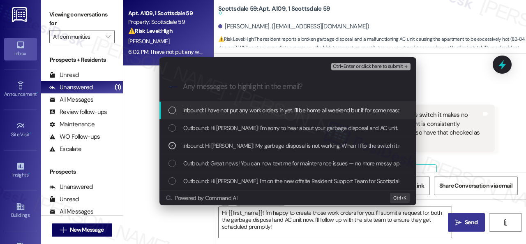
click at [346, 65] on span "Ctrl+Enter or click here to submit" at bounding box center [368, 67] width 70 height 6
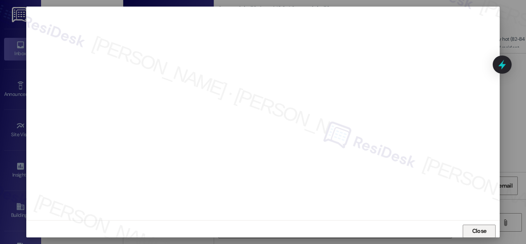
click at [471, 235] on span "Close" at bounding box center [480, 231] width 18 height 9
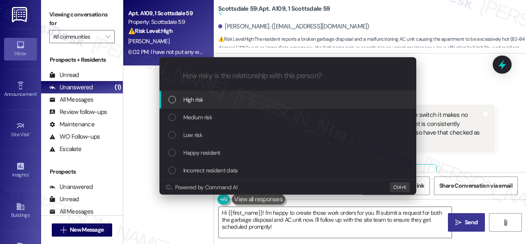
click at [187, 98] on span "High risk" at bounding box center [193, 99] width 20 height 9
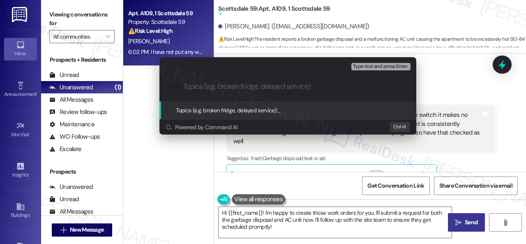
paste input "New work order/s submitted - Garbage disposal and AC issues"
type input "New work order/s submitted - Garbage disposal and AC issues"
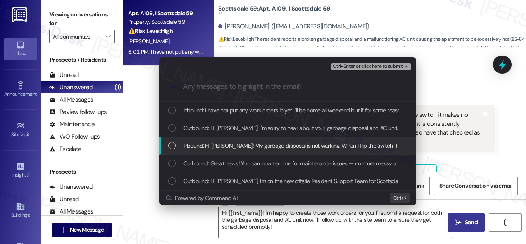
click at [217, 145] on span "Inbound: Hi [PERSON_NAME]! My garbage disposal is not working. When I flip the …" at bounding box center [525, 145] width 684 height 9
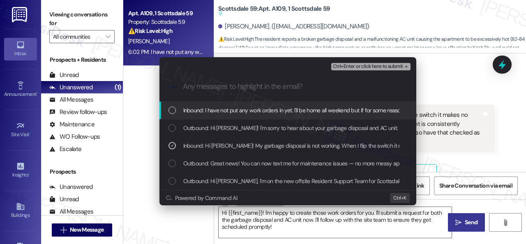
click at [347, 67] on span "Ctrl+Enter or click here to submit" at bounding box center [368, 67] width 70 height 6
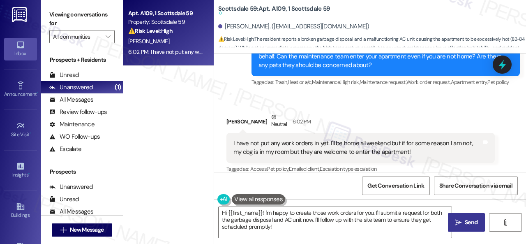
scroll to position [524, 0]
click at [415, 94] on div "Received via SMS [PERSON_NAME] Neutral 6:02 PM I have not put any work orders i…" at bounding box center [370, 137] width 312 height 87
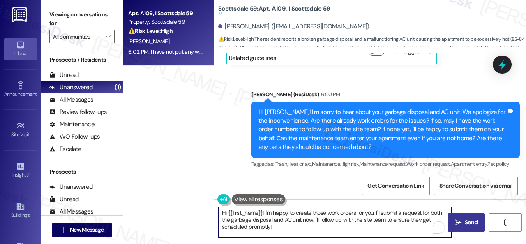
drag, startPoint x: 201, startPoint y: 212, endPoint x: 174, endPoint y: 201, distance: 29.9
click at [174, 201] on div "Apt. A109, 1 Scottsdale 59 Property: Scottsdale 59 ⚠️ Risk Level: High The resi…" at bounding box center [324, 122] width 403 height 244
paste textarea "Thank you. I've submitted work orders on your behalf and notified the site team…"
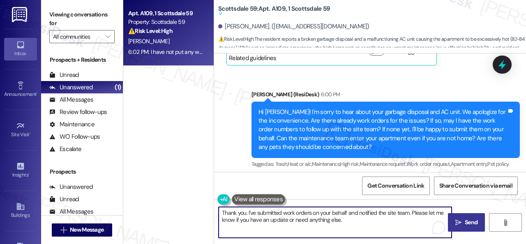
type textarea "Thank you. I've submitted work orders on your behalf and notified the site team…"
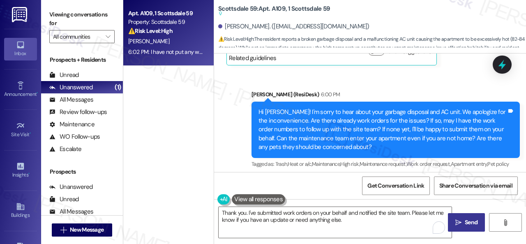
click at [458, 220] on icon "" at bounding box center [459, 222] width 6 height 7
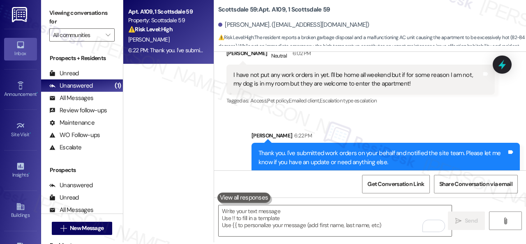
scroll to position [2, 0]
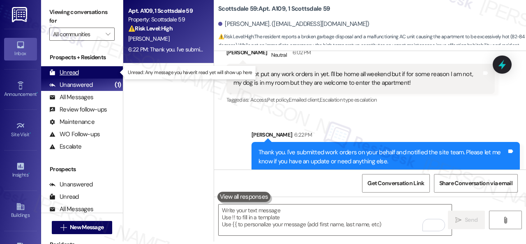
click at [67, 70] on div "Unread" at bounding box center [64, 72] width 30 height 9
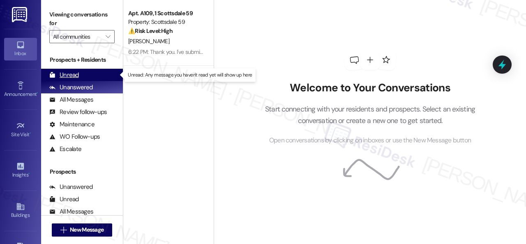
click at [67, 73] on div "Unread" at bounding box center [64, 75] width 30 height 9
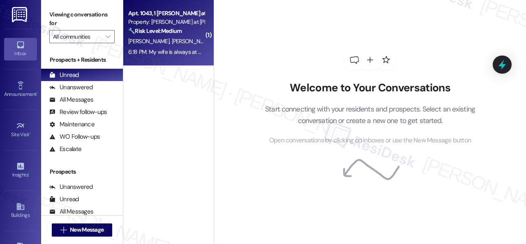
click at [154, 47] on div "6:18 PM: My wife is always at home, they can ring the bell. 6:18 PM: My wife is…" at bounding box center [166, 52] width 78 height 10
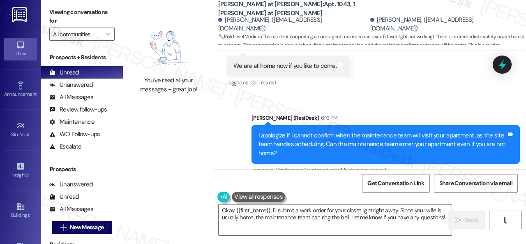
scroll to position [757, 0]
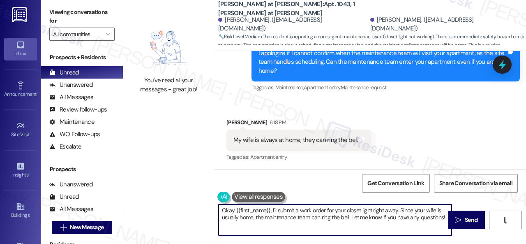
drag, startPoint x: 444, startPoint y: 219, endPoint x: 192, endPoint y: 195, distance: 253.1
click at [192, 195] on div "You've read all your messages - great job! Montero at Dana Park: Apt. 1043, 1 M…" at bounding box center [324, 120] width 403 height 244
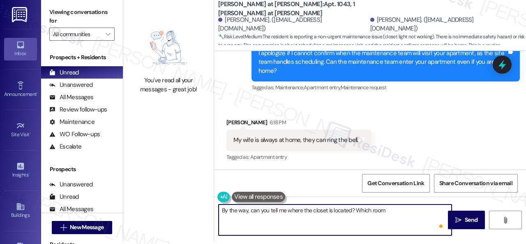
type textarea "By the way, can you tell me where the closet is located? Which room?"
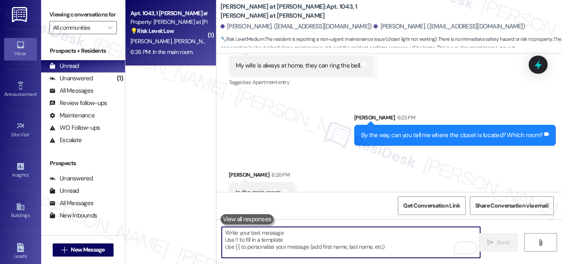
scroll to position [826, 0]
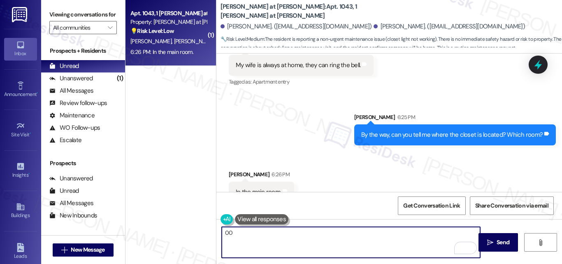
type textarea "0"
type textarea "m"
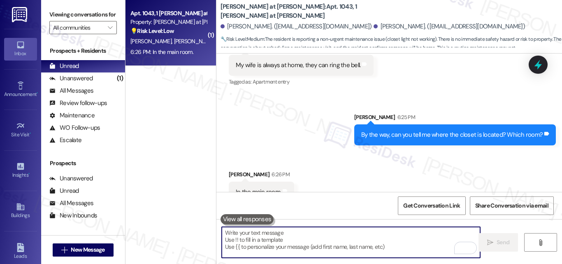
click at [299, 195] on div "Get Conversation Link Share Conversation via email" at bounding box center [388, 205] width 345 height 27
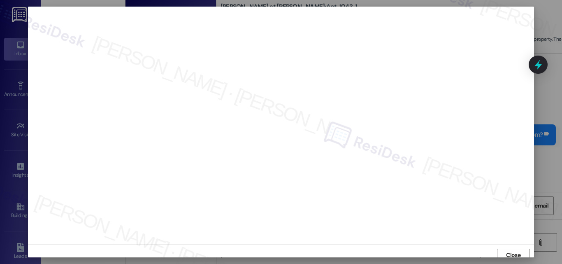
scroll to position [5, 0]
click at [508, 243] on span "Close" at bounding box center [513, 250] width 14 height 9
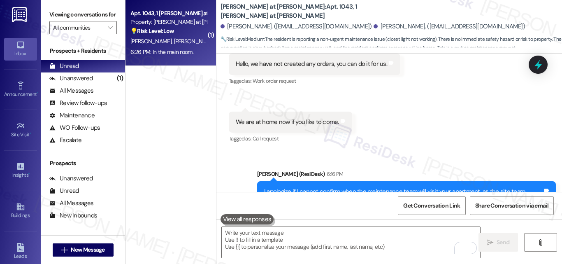
scroll to position [620, 0]
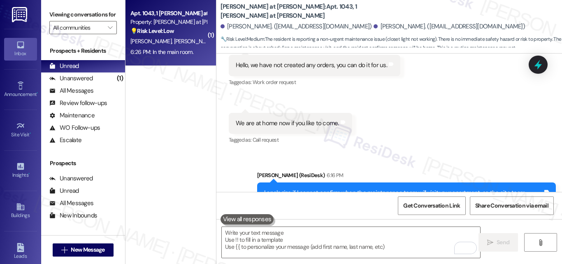
drag, startPoint x: 430, startPoint y: 76, endPoint x: 367, endPoint y: 115, distance: 73.5
click at [367, 115] on div "Received via SMS [PERSON_NAME] Neutral 6:04 PM Hello, we have not created any o…" at bounding box center [388, 84] width 345 height 136
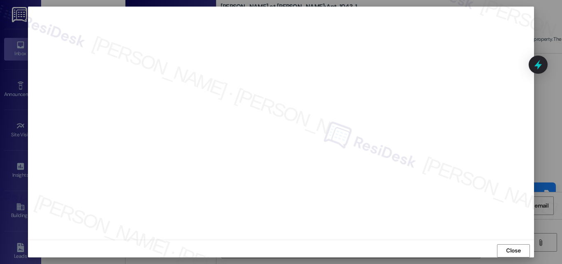
scroll to position [9, 0]
click at [516, 243] on span "Close" at bounding box center [513, 246] width 14 height 9
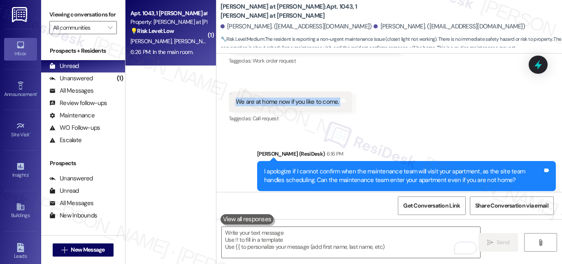
scroll to position [662, 0]
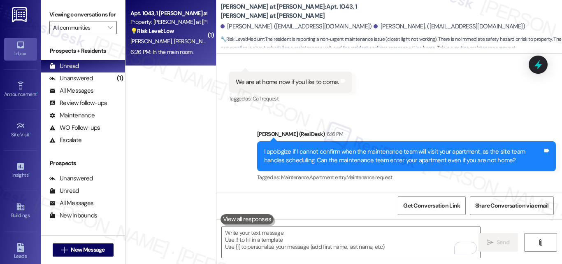
click at [413, 111] on div "Sent via SMS Sarah (ResiDesk) 6:16 PM I apologize if I cannot confirm when the …" at bounding box center [388, 150] width 345 height 78
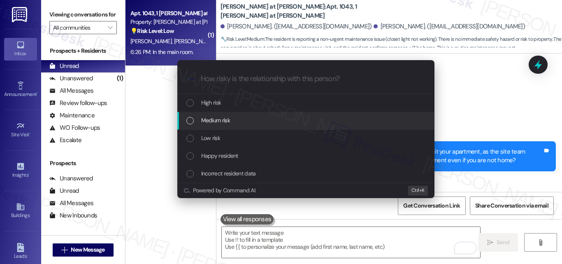
click at [208, 123] on span "Medium risk" at bounding box center [215, 120] width 29 height 9
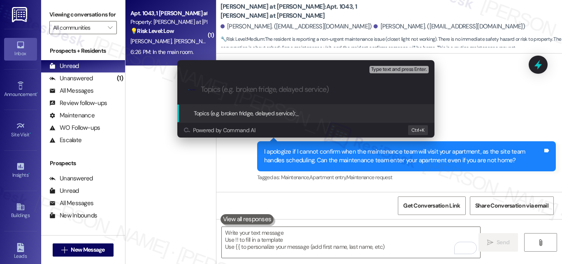
paste input "New work order/s submitted - Closet bulb replacement"
type input "New work order/s submitted - Closet bulb replacement"
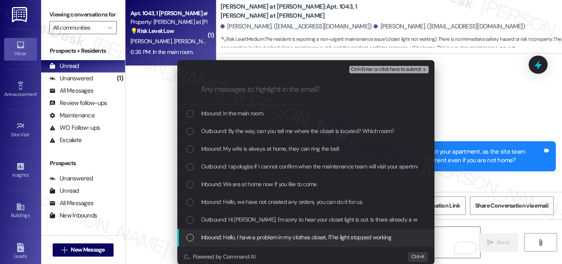
click at [255, 240] on span "Inbound: Hello, I have a problem in my clothes closet, lThe light stopped worki…" at bounding box center [296, 236] width 190 height 9
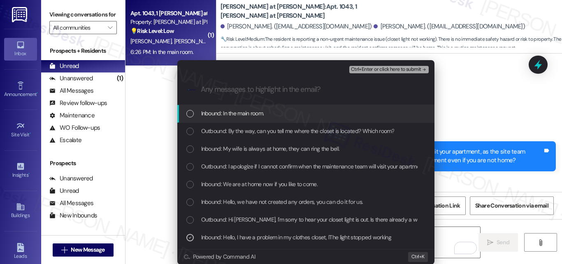
click at [380, 68] on span "Ctrl+Enter or click here to submit" at bounding box center [386, 70] width 70 height 6
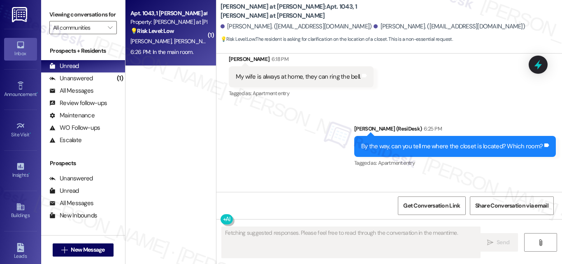
scroll to position [849, 0]
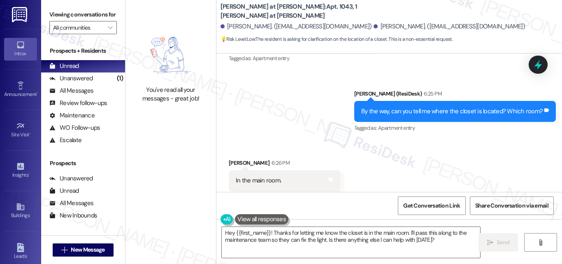
click at [415, 140] on div "Received via SMS Sebastian Limpias 6:26 PM In the main room. Tags and notes Tag…" at bounding box center [388, 174] width 345 height 69
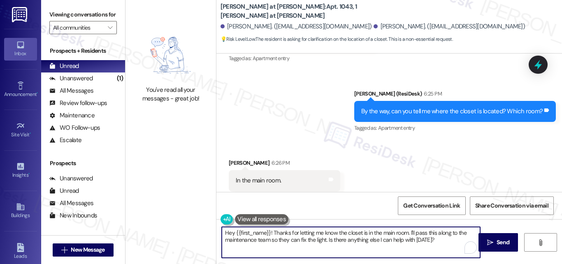
drag, startPoint x: 435, startPoint y: 239, endPoint x: 227, endPoint y: 229, distance: 209.1
click at [213, 230] on div "You've read all your messages - great job! Montero at Dana Park: Apt. 1043, 1 M…" at bounding box center [343, 132] width 436 height 264
paste textarea "Thank you. I've submitted a work order on your behalf and notified the site tea…"
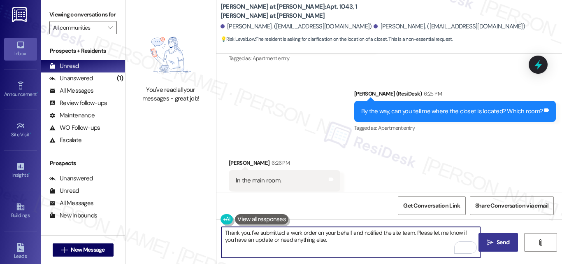
type textarea "Thank you. I've submitted a work order on your behalf and notified the site tea…"
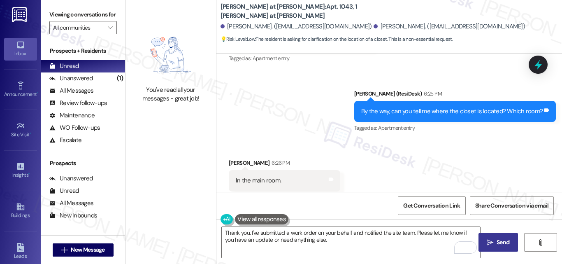
click at [493, 240] on span " Send" at bounding box center [498, 242] width 26 height 9
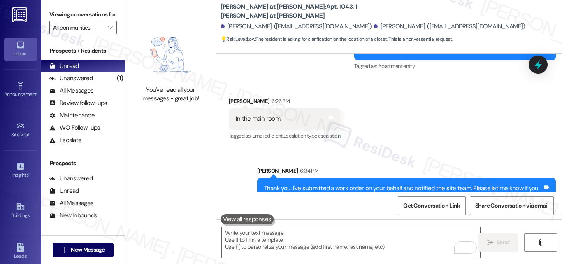
scroll to position [916, 0]
